Goal: Task Accomplishment & Management: Manage account settings

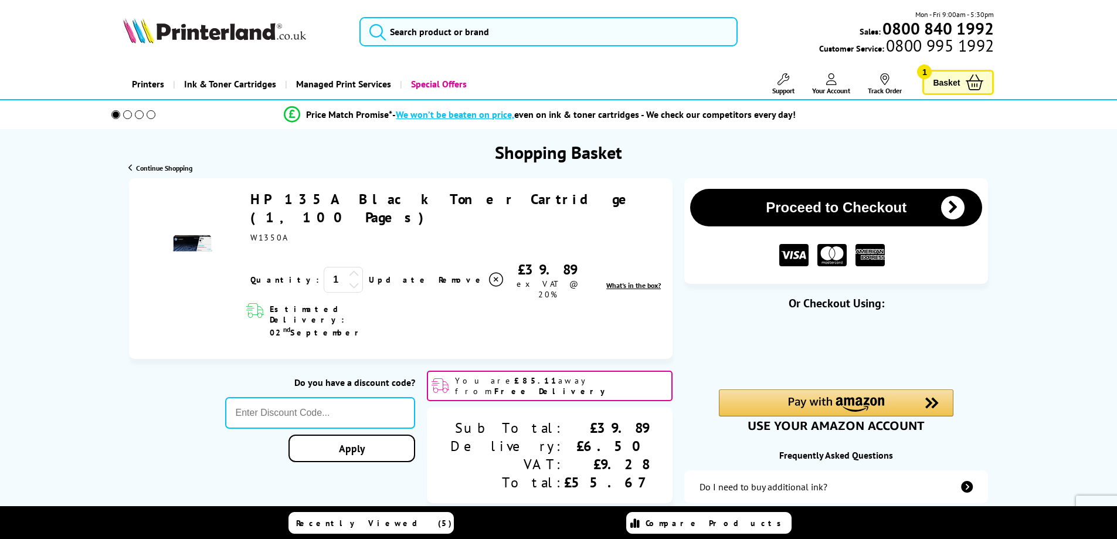
click at [836, 85] on link "Your Account" at bounding box center [831, 84] width 38 height 22
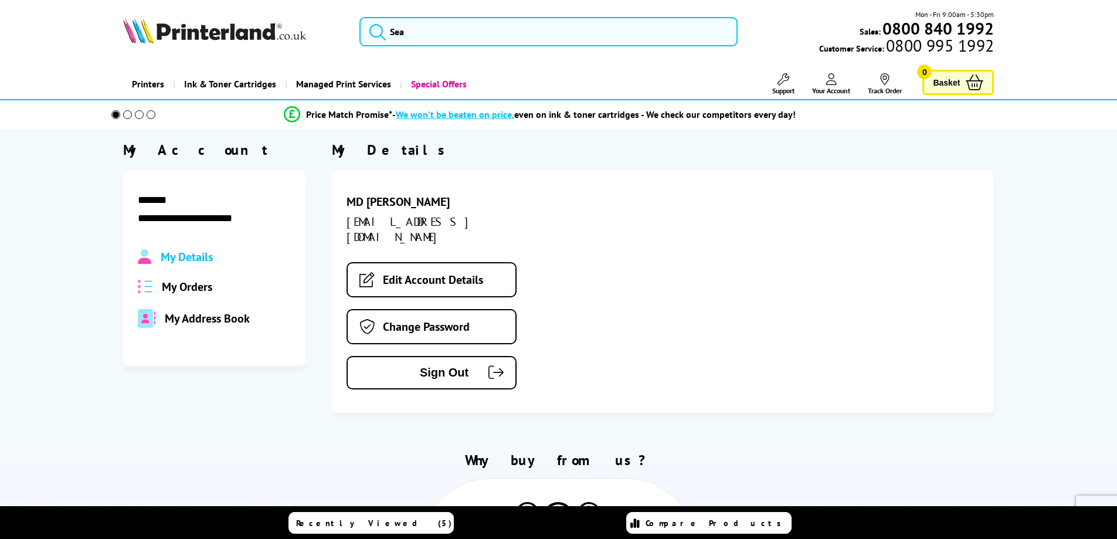
click at [213, 289] on div "My Orders" at bounding box center [215, 286] width 154 height 15
